Goal: Check status: Check status

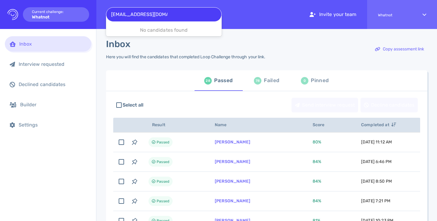
type input "[EMAIL_ADDRESS][DOMAIN_NAME]"
click at [171, 18] on div at bounding box center [163, 14] width 105 height 8
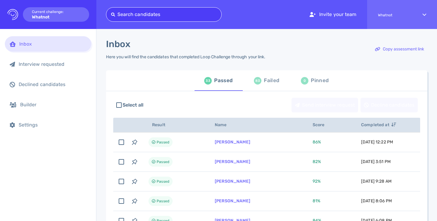
click at [142, 14] on div at bounding box center [163, 14] width 105 height 8
paste input "[EMAIL_ADDRESS][DOMAIN_NAME]"
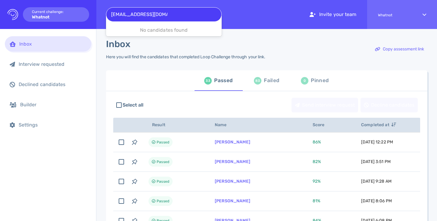
type input "[EMAIL_ADDRESS][DOMAIN_NAME]"
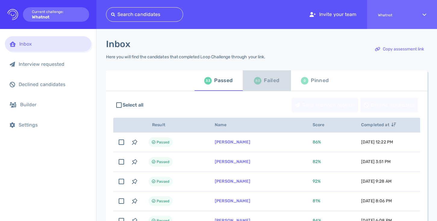
click at [266, 81] on div "Failed" at bounding box center [271, 80] width 15 height 9
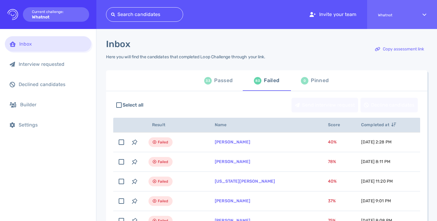
click at [133, 17] on div at bounding box center [144, 14] width 67 height 8
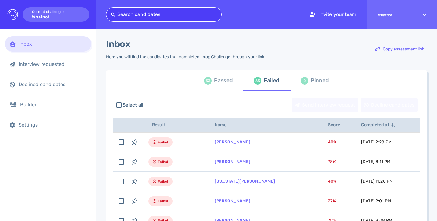
paste input "[EMAIL_ADDRESS][DOMAIN_NAME]"
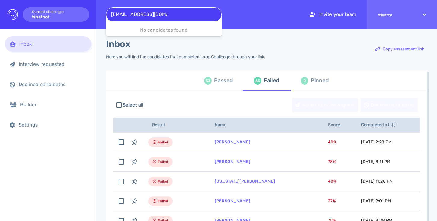
type input "[EMAIL_ADDRESS][DOMAIN_NAME]"
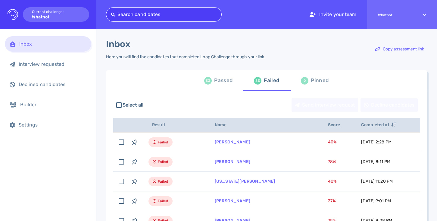
click at [214, 87] on div "33 Passed" at bounding box center [218, 80] width 28 height 17
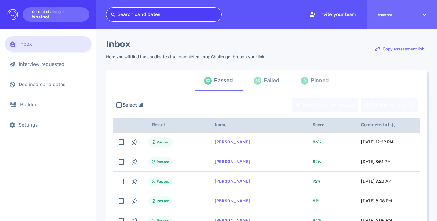
click at [163, 15] on div at bounding box center [163, 14] width 105 height 8
paste input "[PERSON_NAME][EMAIL_ADDRESS][DOMAIN_NAME]"
type input "[PERSON_NAME][EMAIL_ADDRESS][DOMAIN_NAME]"
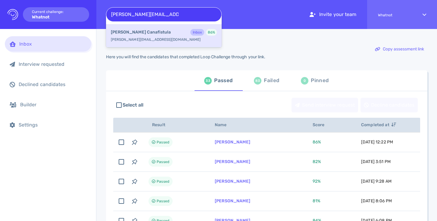
click at [151, 37] on div "[PERSON_NAME] Inbox 86 % [PERSON_NAME][EMAIL_ADDRESS][DOMAIN_NAME]" at bounding box center [164, 35] width 116 height 23
